Goal: Information Seeking & Learning: Check status

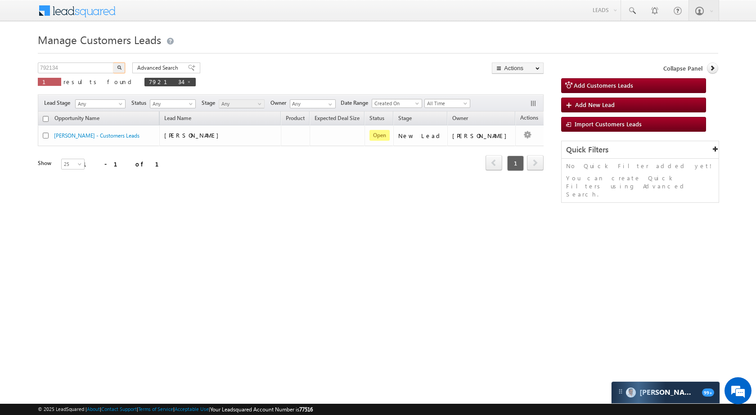
click at [70, 71] on input "792134" at bounding box center [76, 68] width 77 height 11
click at [114, 72] on button "button" at bounding box center [119, 68] width 12 height 11
click at [92, 68] on input "907910" at bounding box center [76, 68] width 77 height 11
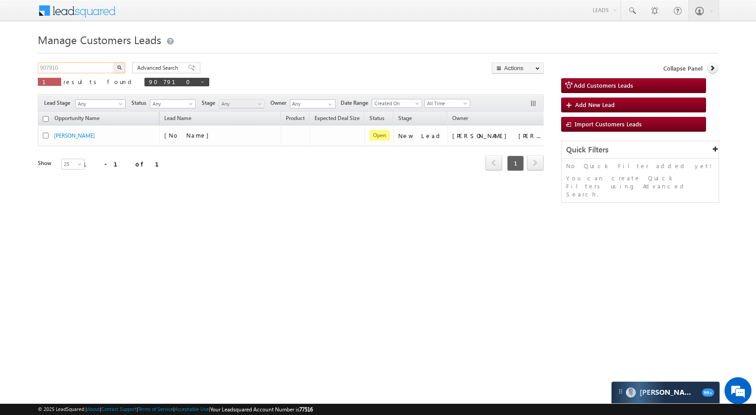
paste input "816009"
type input "816009"
click at [117, 65] on img "button" at bounding box center [119, 67] width 4 height 4
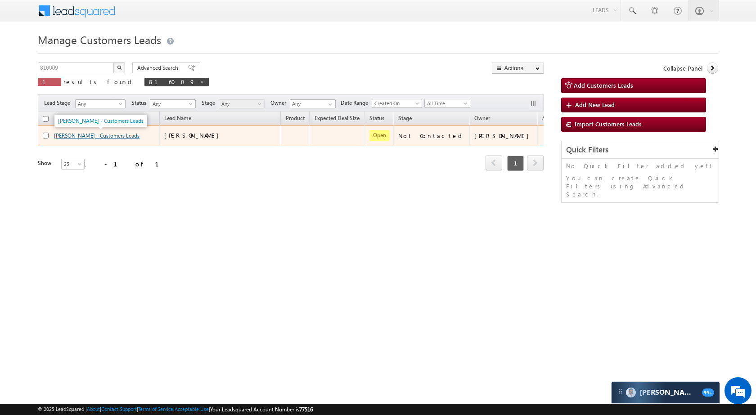
click at [81, 132] on link "[PERSON_NAME] - Customers Leads" at bounding box center [96, 135] width 85 height 7
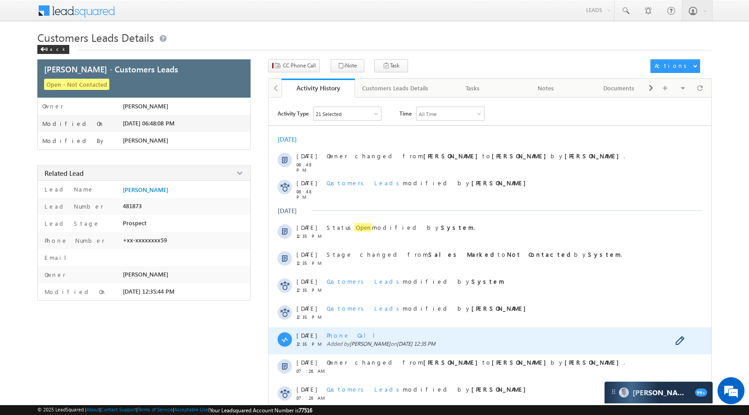
click at [328, 336] on span "Phone Call" at bounding box center [354, 336] width 55 height 8
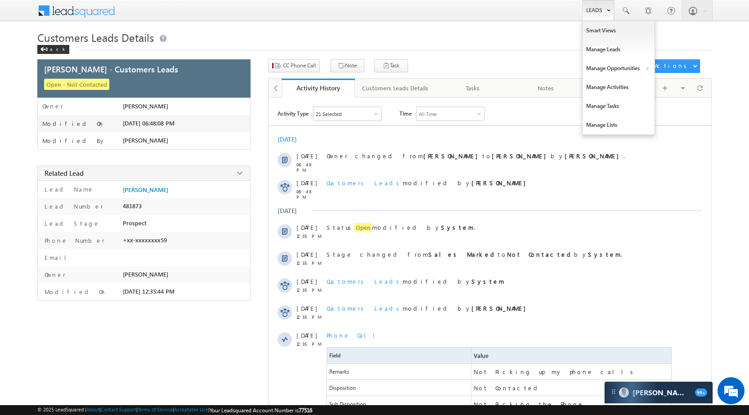
click at [600, 9] on link "Leads" at bounding box center [598, 10] width 32 height 21
click at [618, 60] on link "Manage Opportunities" at bounding box center [619, 68] width 72 height 19
click at [600, 18] on link "Leads" at bounding box center [598, 10] width 32 height 21
click at [613, 64] on link "Manage Opportunities" at bounding box center [619, 68] width 72 height 19
click at [660, 94] on link "Customers Leads" at bounding box center [696, 87] width 82 height 19
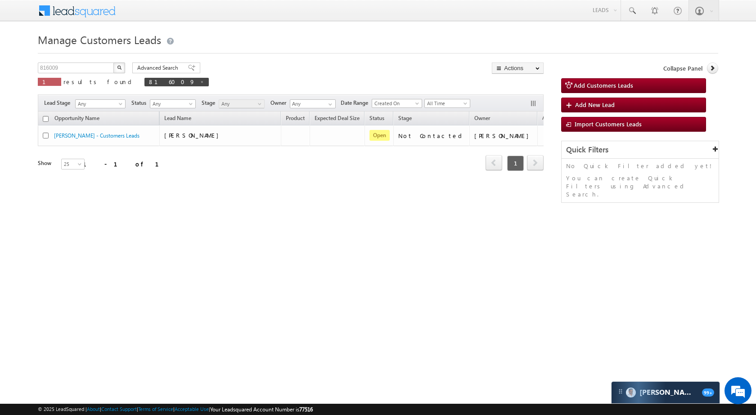
click at [91, 75] on div "816009 X 1 results found 816009" at bounding box center [123, 76] width 171 height 26
click at [93, 70] on input "816009" at bounding box center [76, 68] width 77 height 11
paste input "9867"
type input "819867"
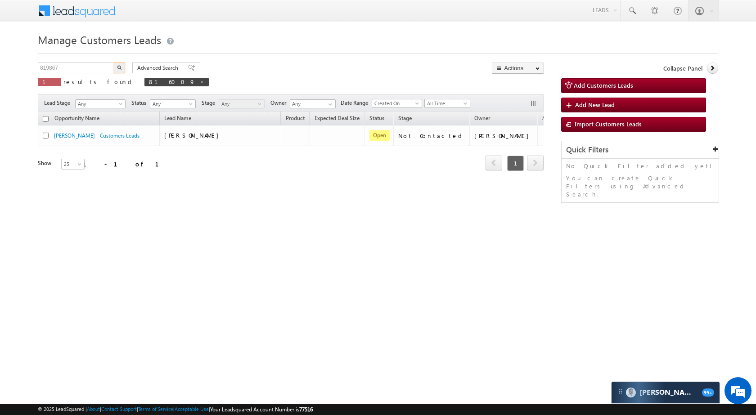
click at [120, 72] on button "button" at bounding box center [119, 68] width 12 height 11
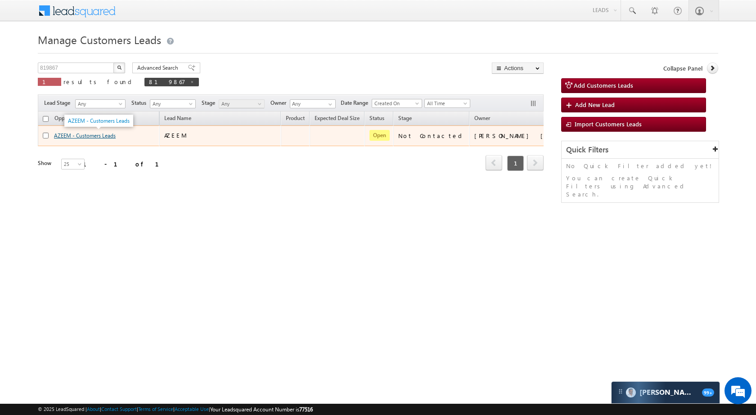
click at [74, 133] on link "AZEEM - Customers Leads" at bounding box center [85, 135] width 62 height 7
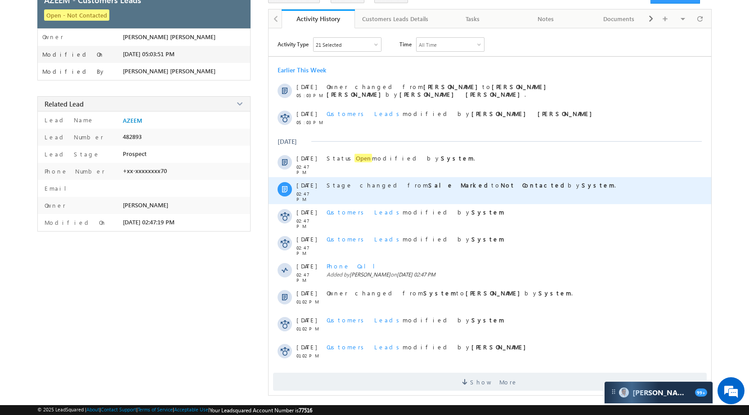
scroll to position [72, 0]
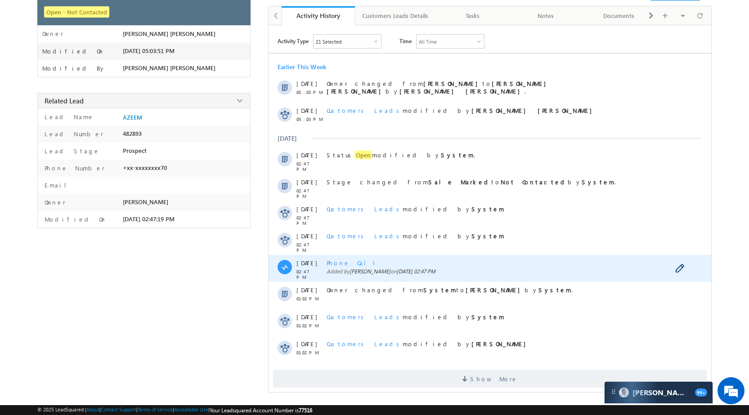
click at [342, 269] on span "Added by Arnav Pathak on 08 Sep 2025 02:47 PM" at bounding box center [500, 271] width 347 height 7
click at [344, 264] on span "Phone Call" at bounding box center [354, 263] width 55 height 8
